Goal: Navigation & Orientation: Find specific page/section

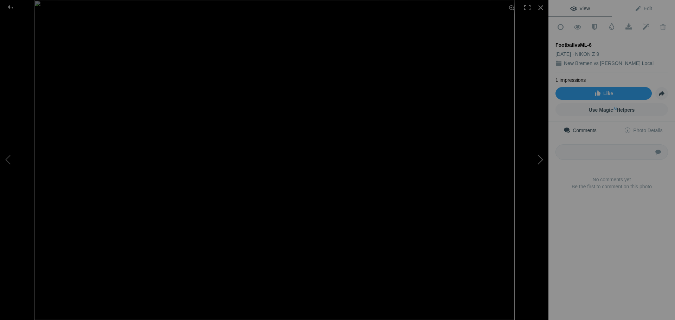
click at [539, 160] on button at bounding box center [522, 160] width 53 height 115
click at [13, 9] on div at bounding box center [10, 7] width 25 height 14
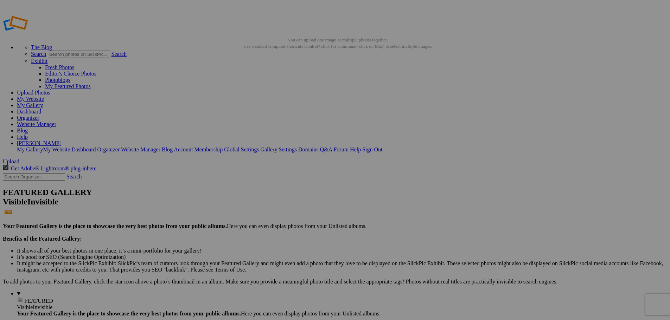
click at [56, 121] on link "Website Manager" at bounding box center [36, 124] width 39 height 6
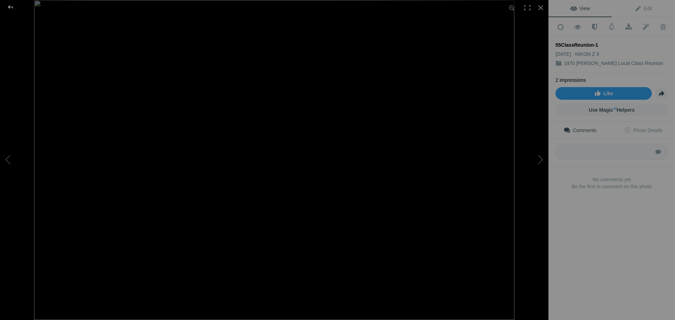
click at [11, 8] on div at bounding box center [10, 7] width 25 height 14
